Goal: Task Accomplishment & Management: Manage account settings

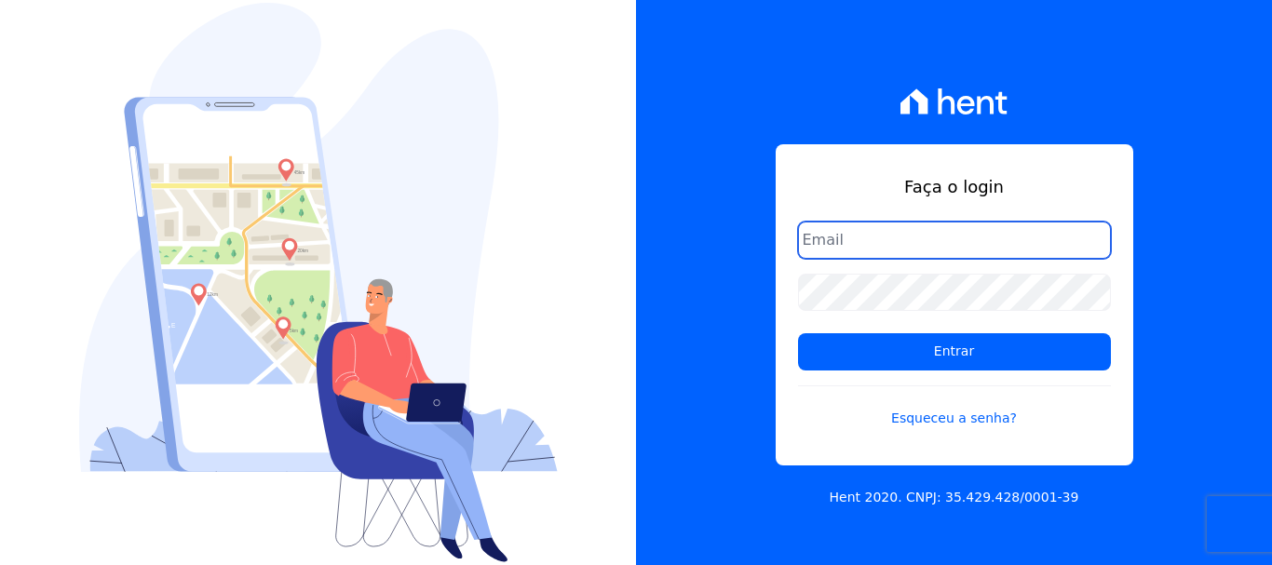
click at [849, 241] on input "email" at bounding box center [954, 240] width 313 height 37
type input "[EMAIL_ADDRESS][DOMAIN_NAME]"
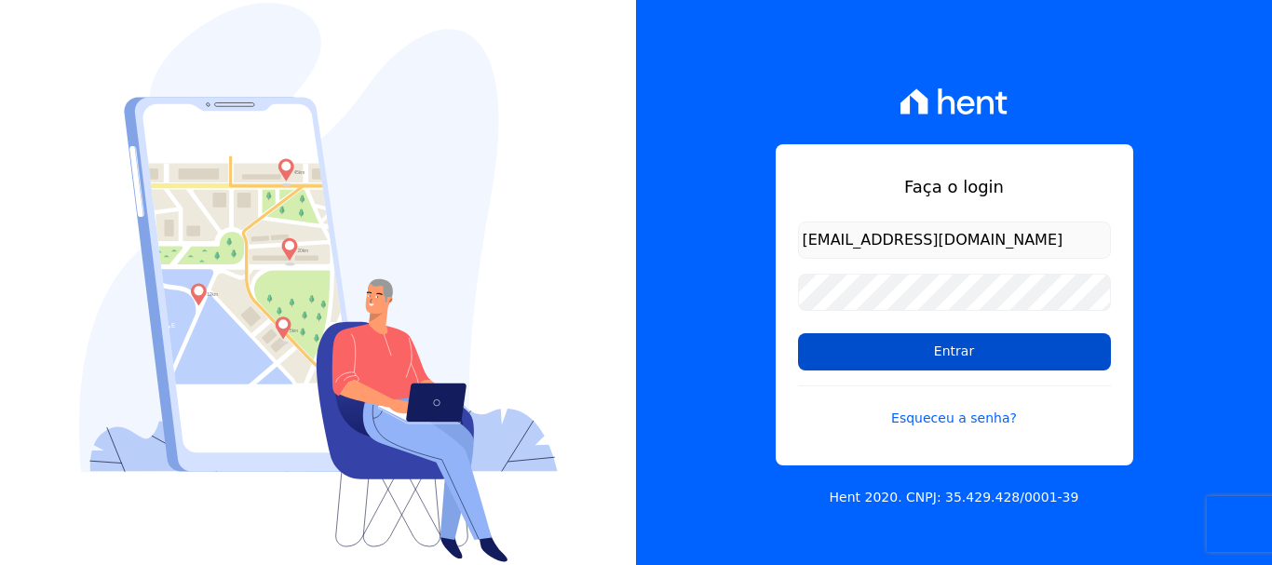
click at [975, 353] on input "Entrar" at bounding box center [954, 351] width 313 height 37
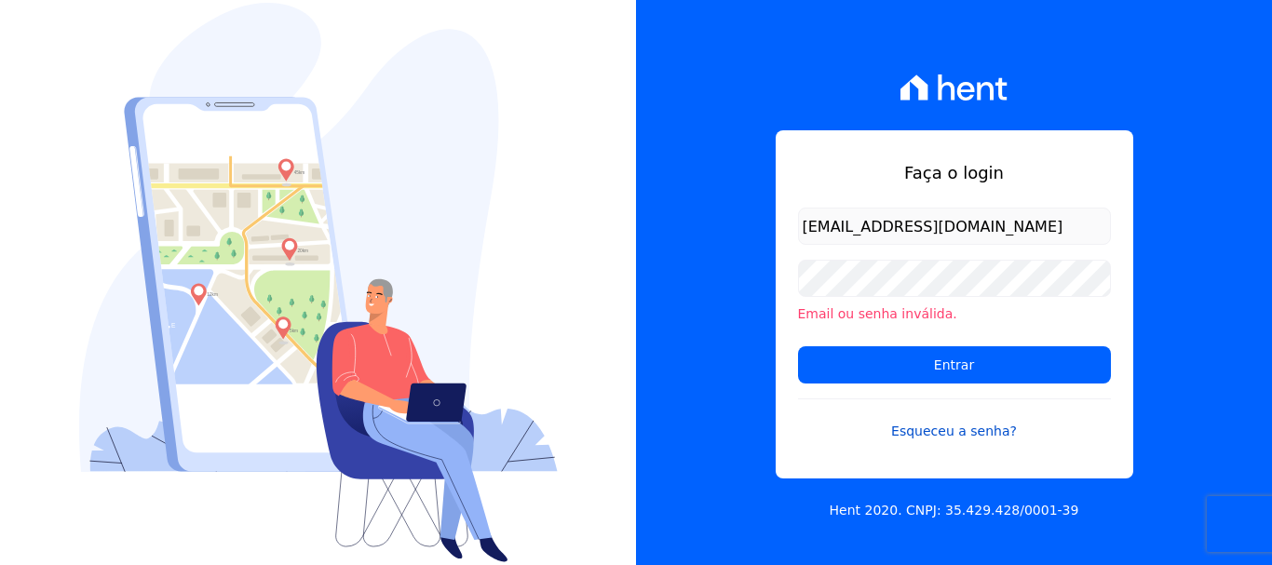
click at [968, 431] on link "Esqueceu a senha?" at bounding box center [954, 420] width 313 height 43
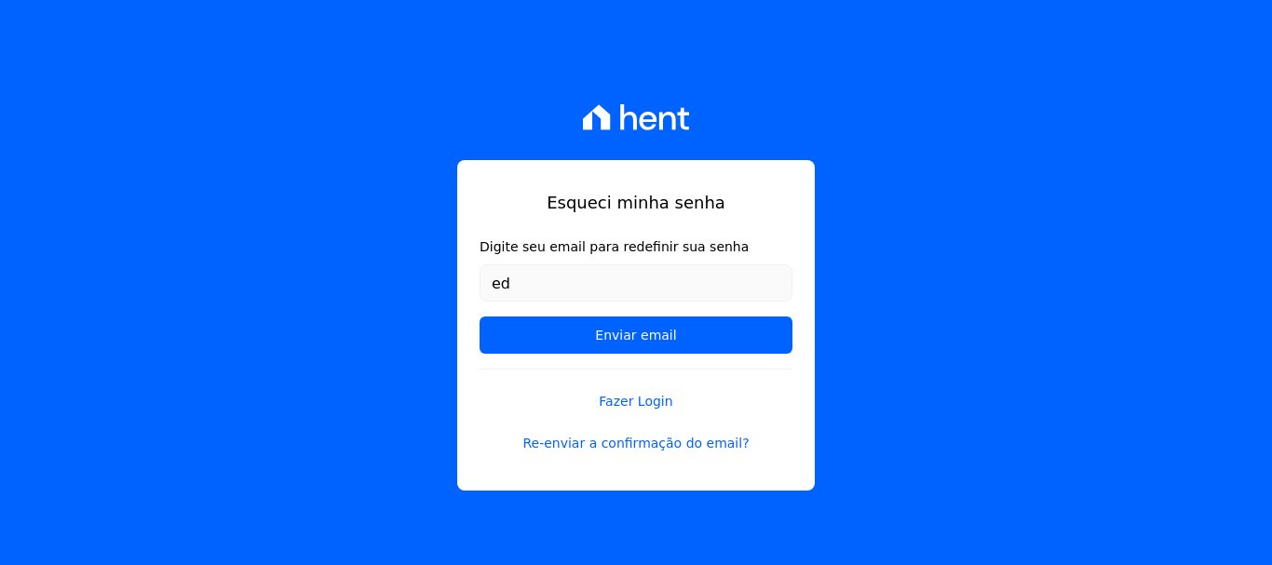
type input "[EMAIL_ADDRESS][DOMAIN_NAME]"
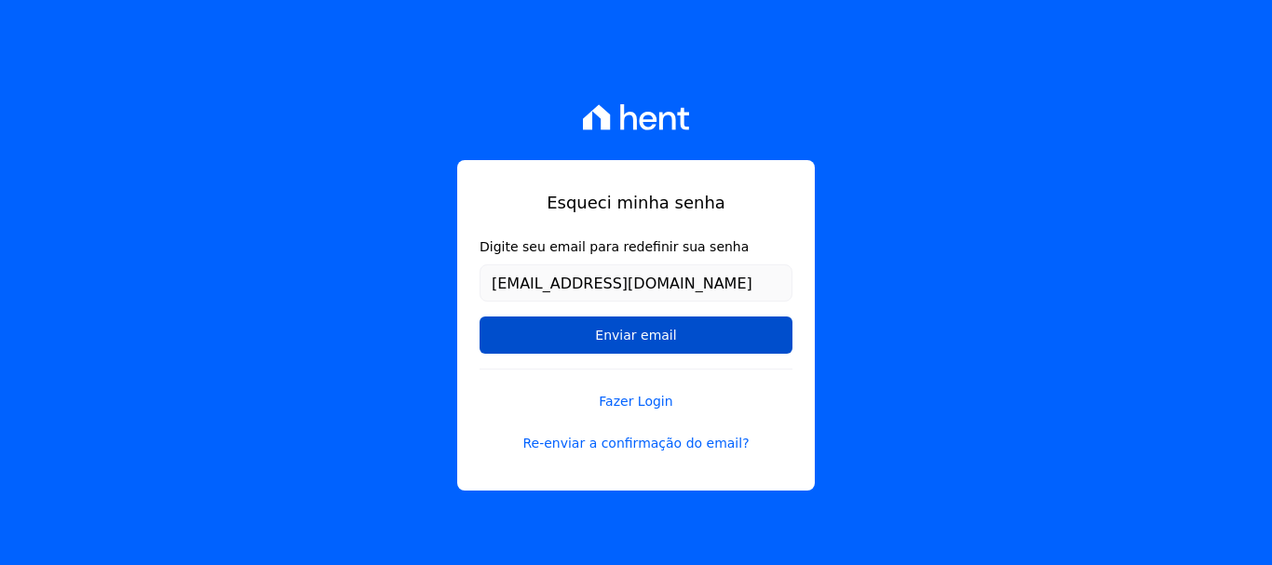
click at [633, 330] on input "Enviar email" at bounding box center [636, 335] width 313 height 37
click at [626, 339] on input "Enviar email" at bounding box center [636, 335] width 313 height 37
click at [649, 333] on input "Enviar email" at bounding box center [636, 335] width 313 height 37
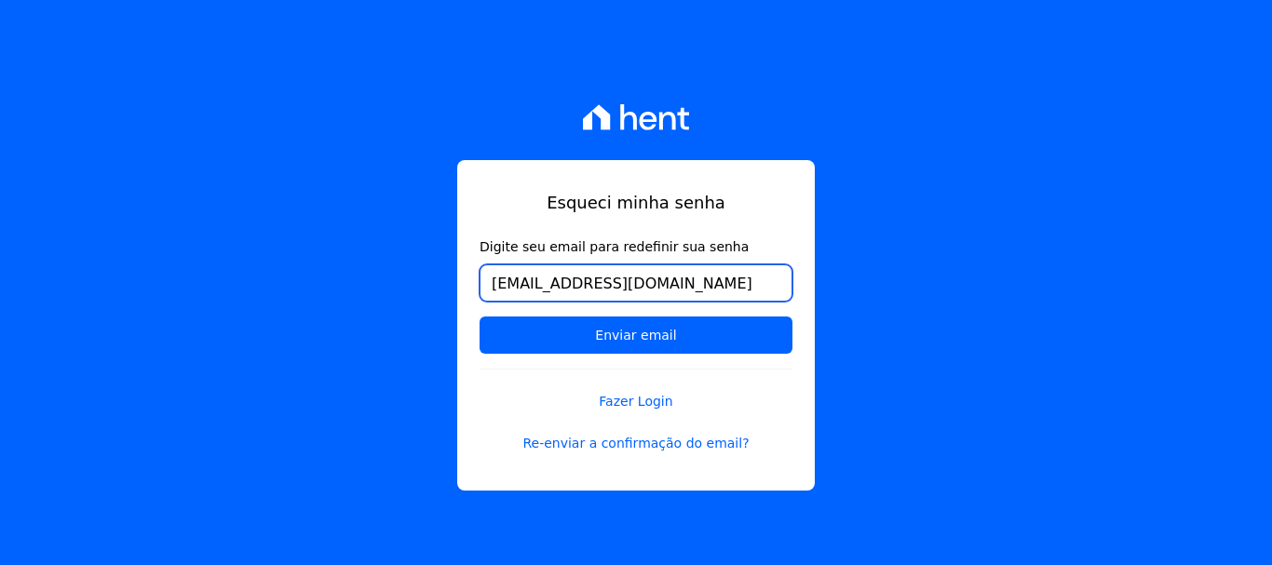
click at [746, 288] on input "[EMAIL_ADDRESS][DOMAIN_NAME]" at bounding box center [636, 282] width 313 height 37
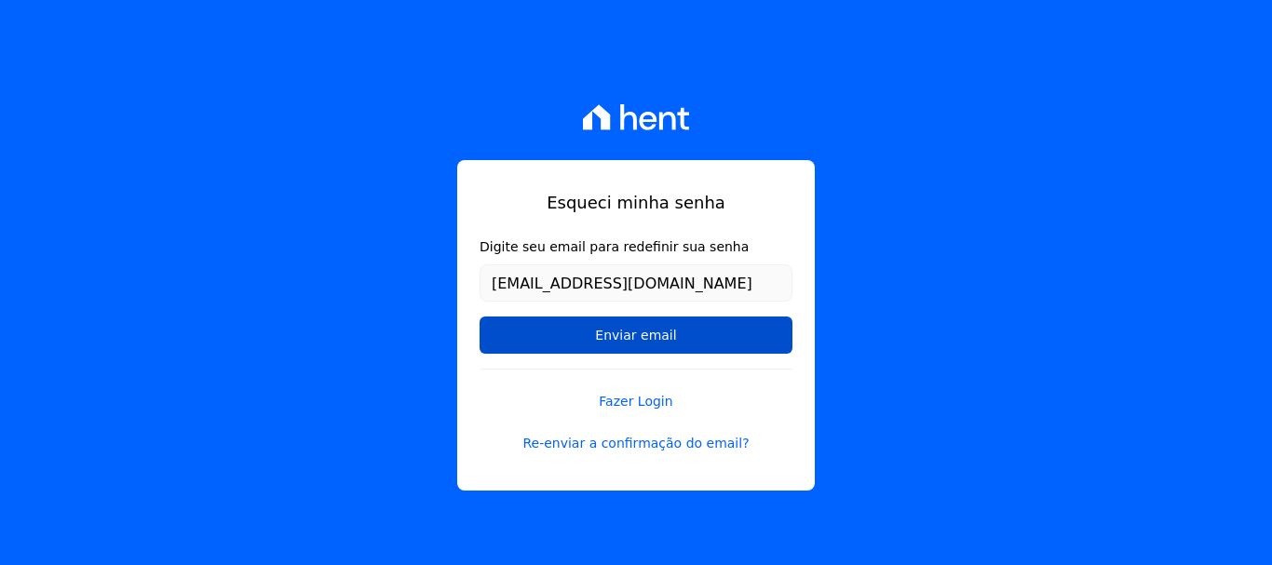
click at [636, 335] on input "Enviar email" at bounding box center [636, 335] width 313 height 37
click at [669, 336] on input "Enviar email" at bounding box center [636, 335] width 313 height 37
click at [615, 332] on input "Enviar email" at bounding box center [636, 335] width 313 height 37
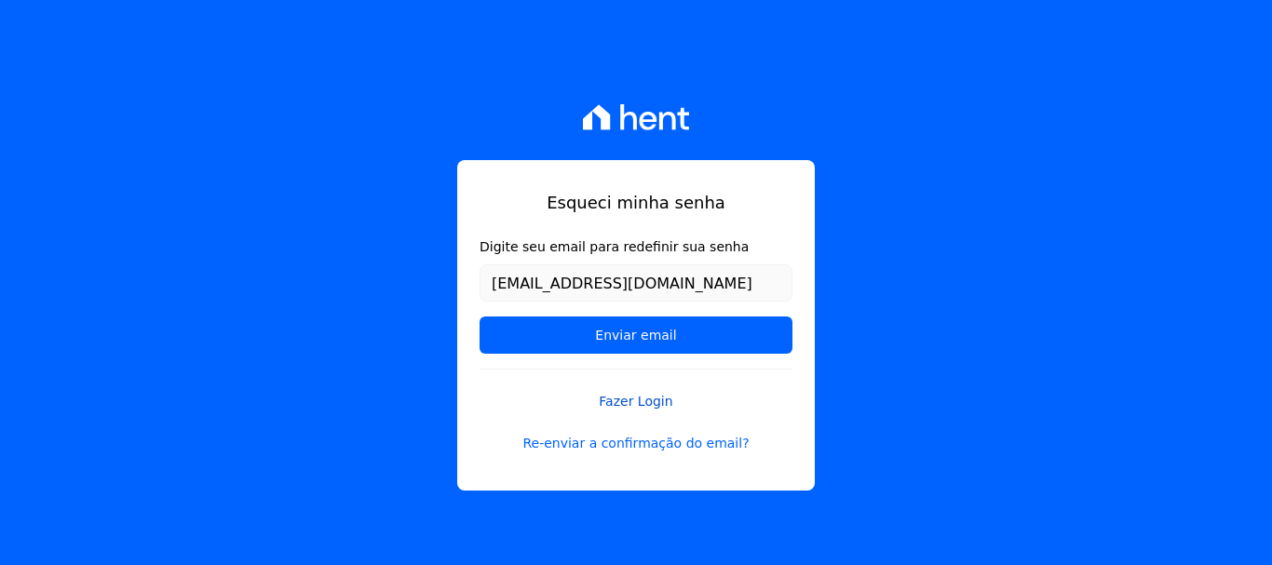
click at [641, 403] on link "Fazer Login" at bounding box center [636, 390] width 313 height 43
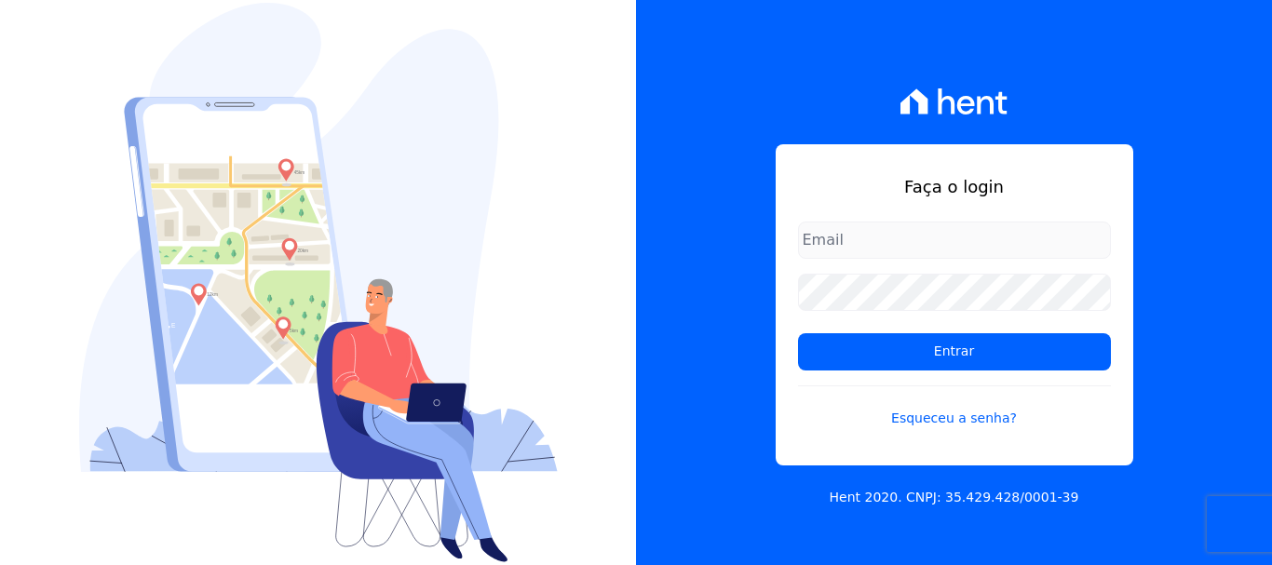
click at [854, 244] on input "email" at bounding box center [954, 240] width 313 height 37
type input "[EMAIL_ADDRESS][DOMAIN_NAME]"
click at [947, 415] on link "Esqueceu a senha?" at bounding box center [954, 406] width 313 height 43
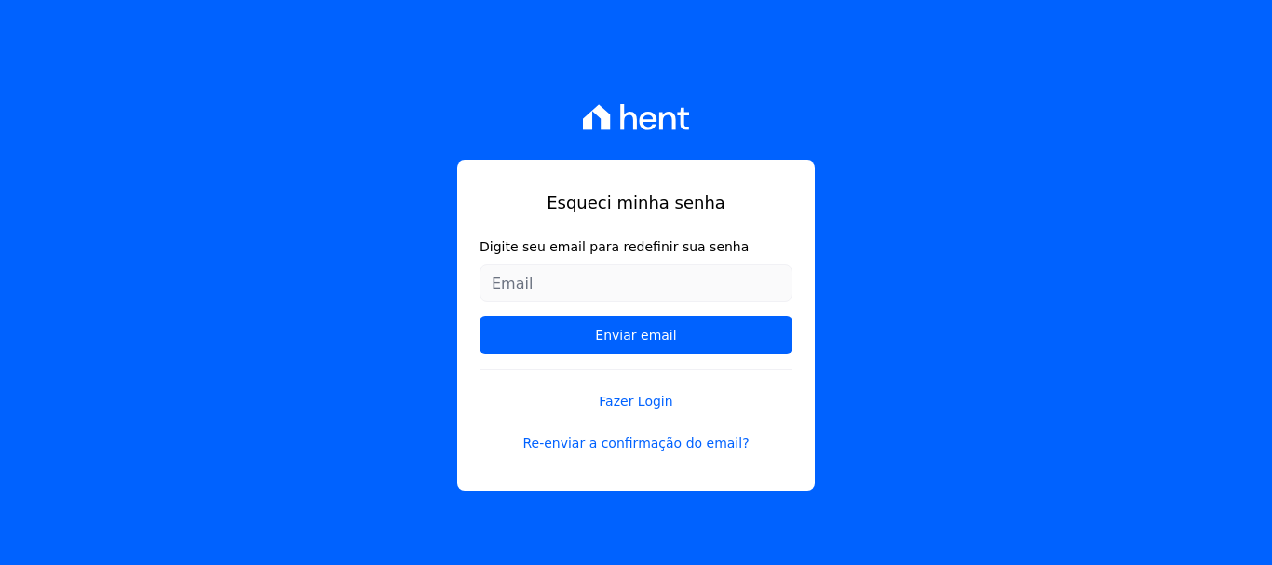
click at [612, 277] on input "Digite seu email para redefinir sua senha" at bounding box center [636, 282] width 313 height 37
type input "[EMAIL_ADDRESS][DOMAIN_NAME]"
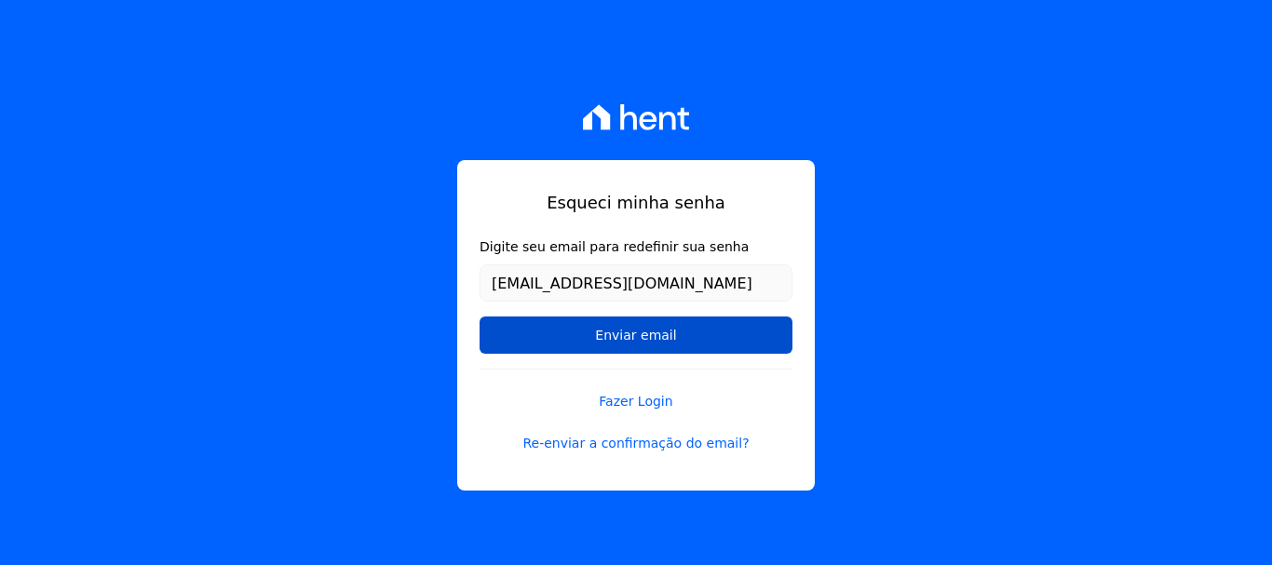
click at [625, 333] on input "Enviar email" at bounding box center [636, 335] width 313 height 37
